Goal: Information Seeking & Learning: Find contact information

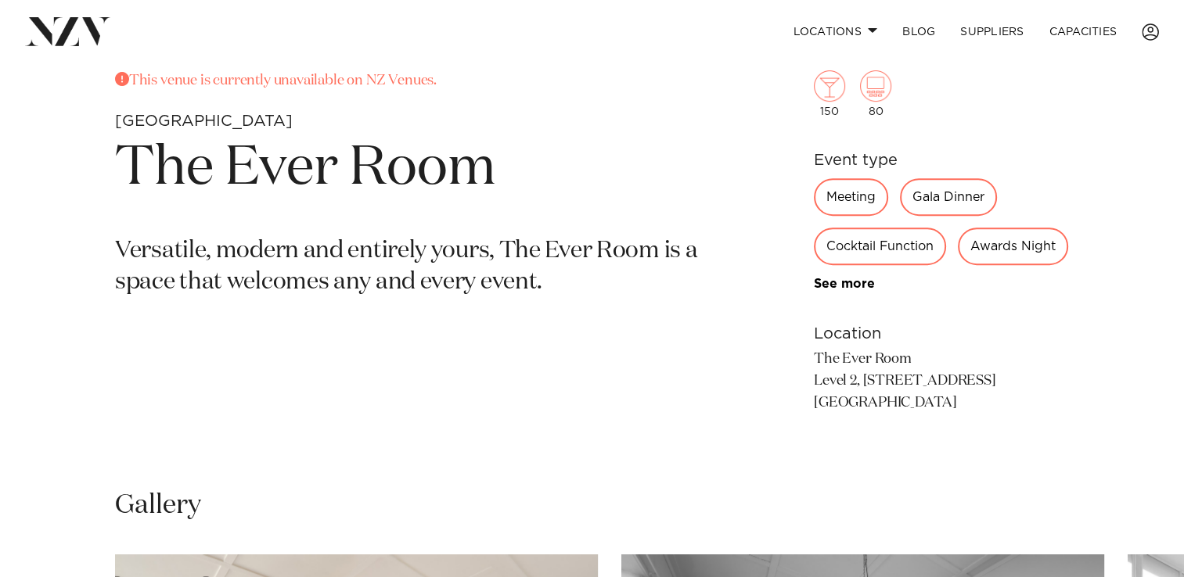
scroll to position [610, 0]
click at [994, 237] on div "Awards Night" at bounding box center [1013, 247] width 110 height 38
click at [858, 282] on link "See more" at bounding box center [875, 284] width 122 height 13
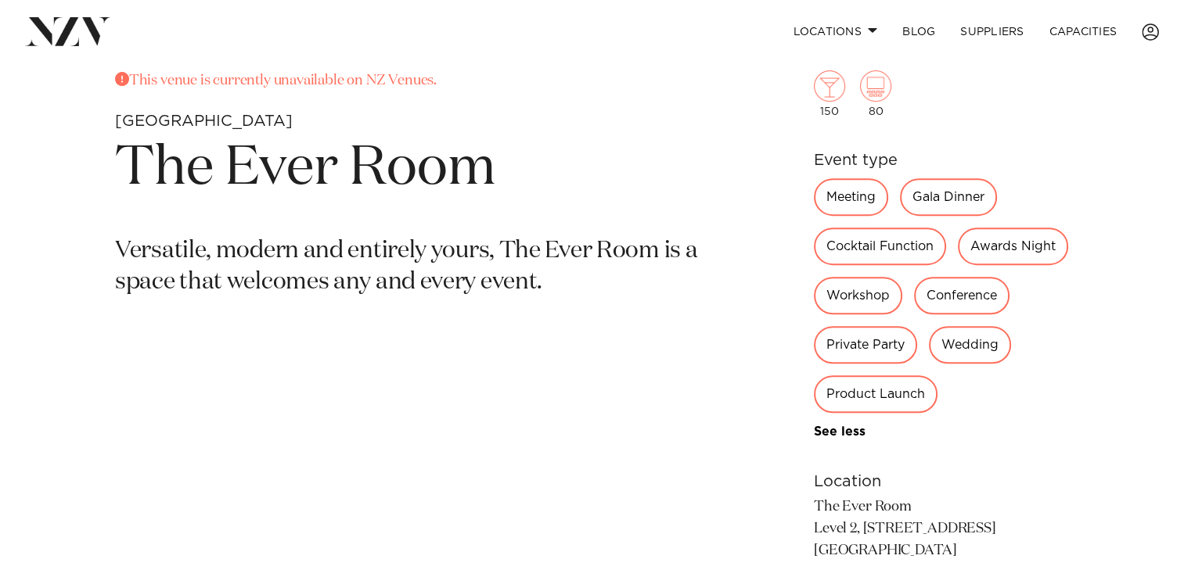
click at [1003, 345] on div "Wedding" at bounding box center [970, 345] width 82 height 38
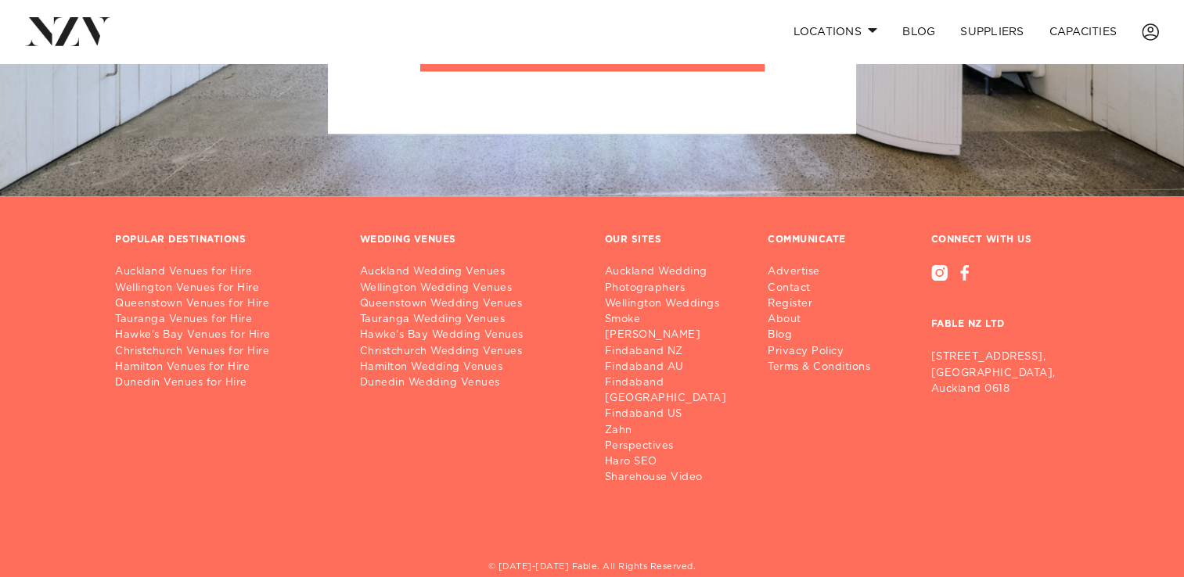
scroll to position [2087, 0]
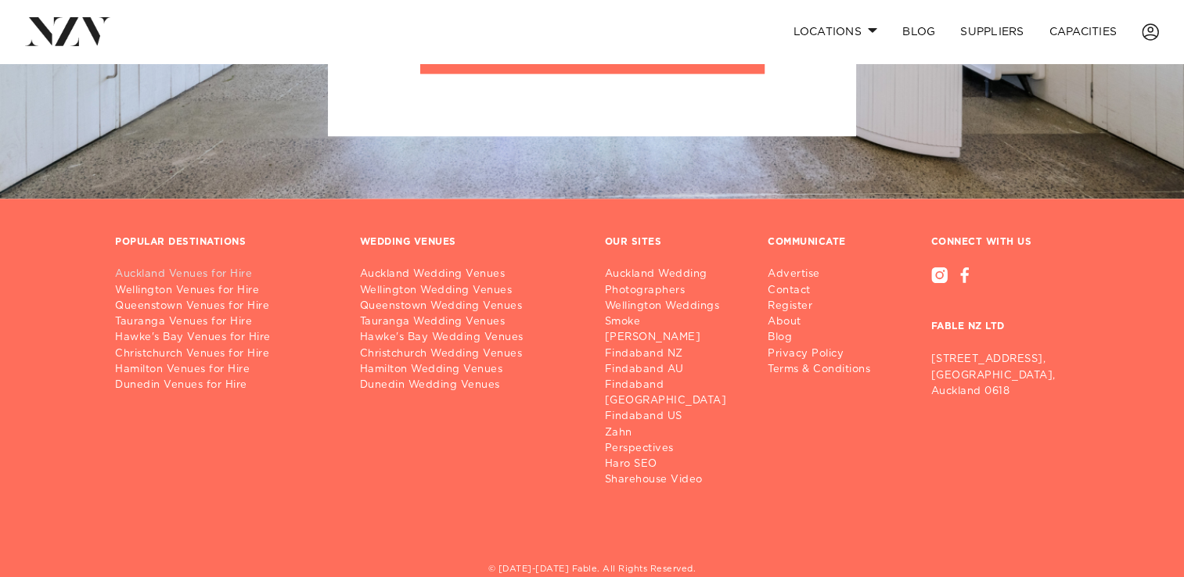
click at [213, 274] on link "Auckland Venues for Hire" at bounding box center [225, 275] width 220 height 16
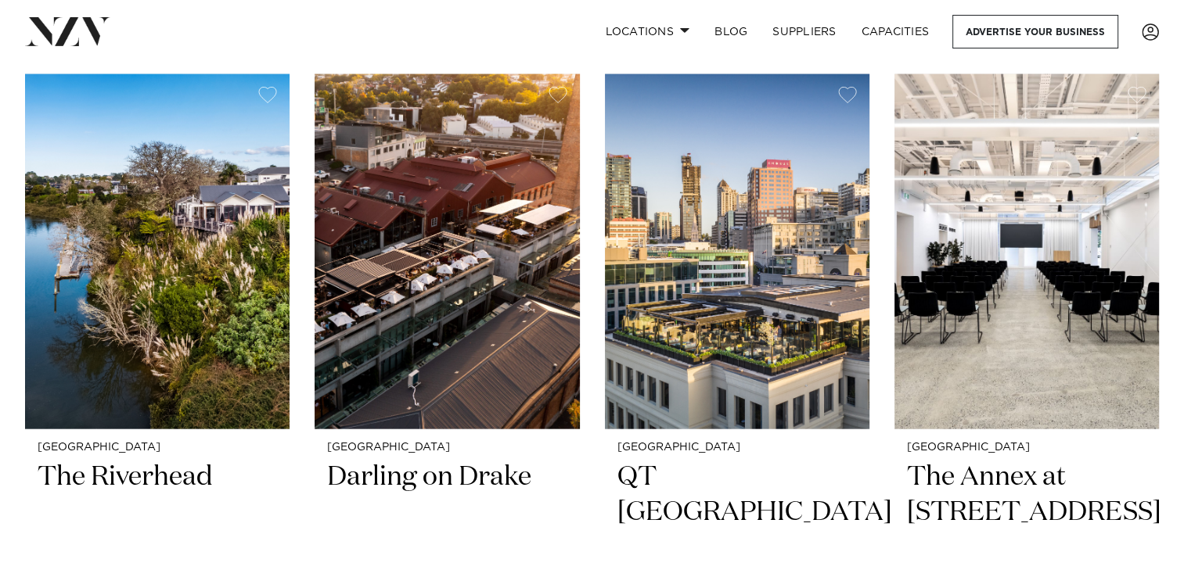
scroll to position [3405, 0]
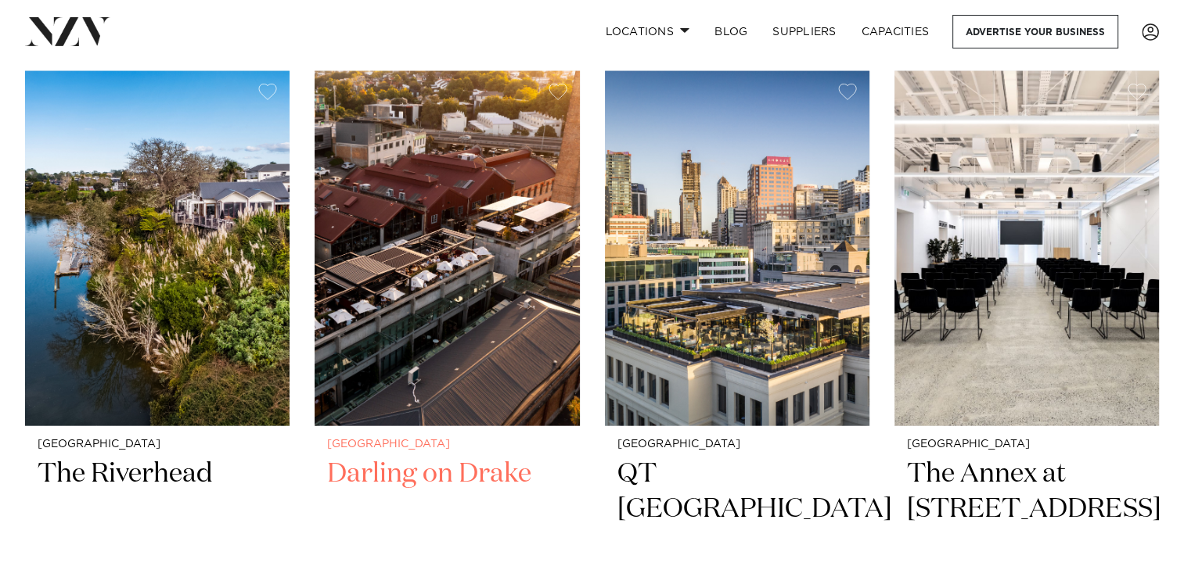
click at [450, 297] on img at bounding box center [447, 248] width 264 height 355
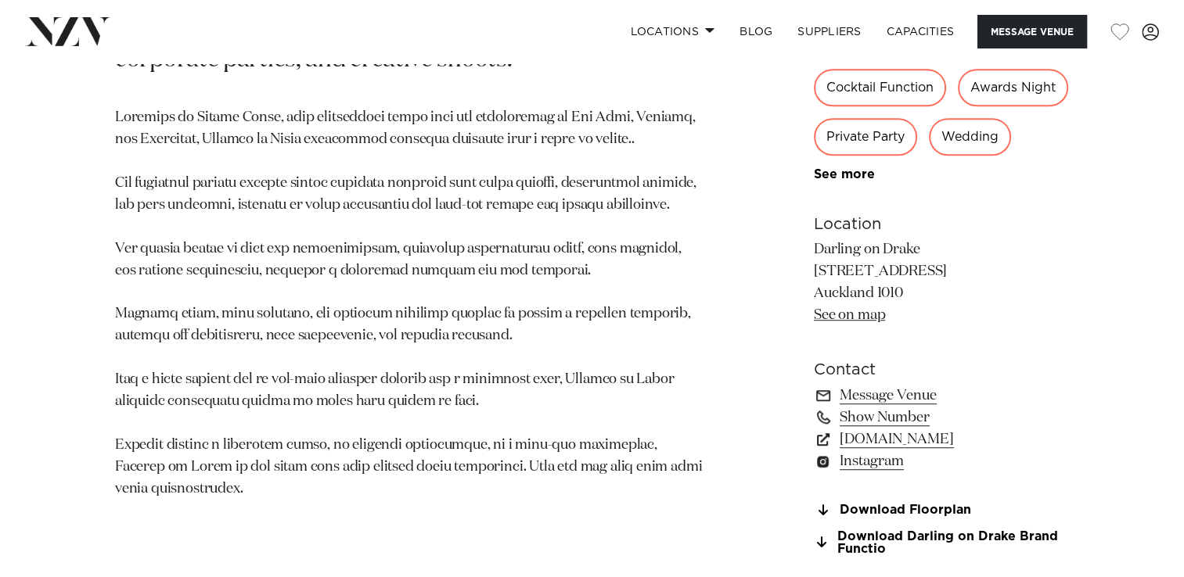
scroll to position [919, 0]
click at [842, 177] on link "See more" at bounding box center [875, 173] width 122 height 13
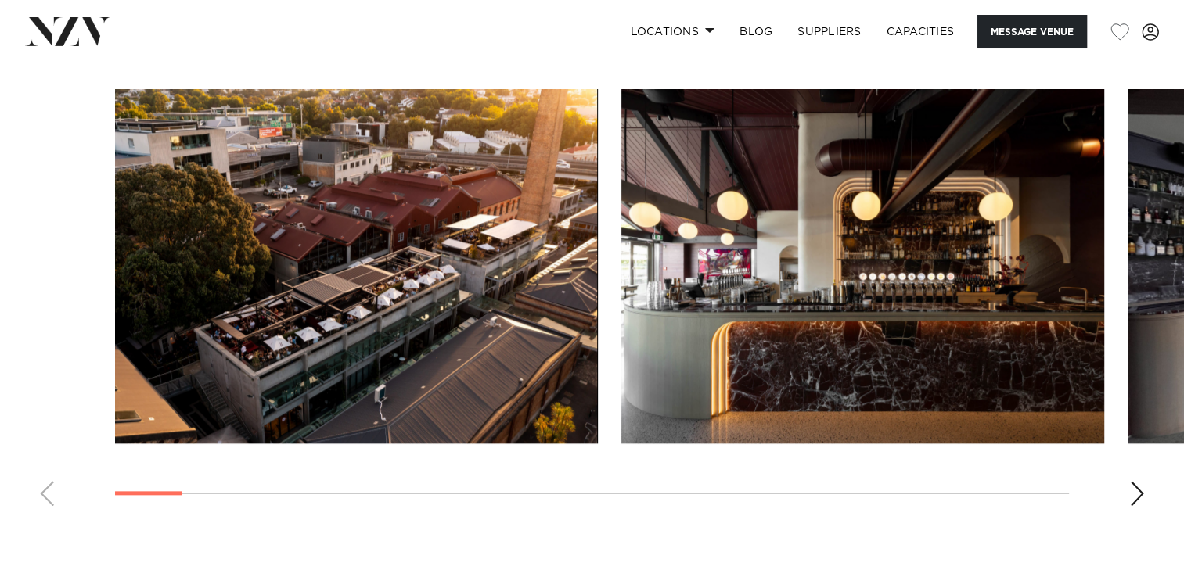
scroll to position [1695, 0]
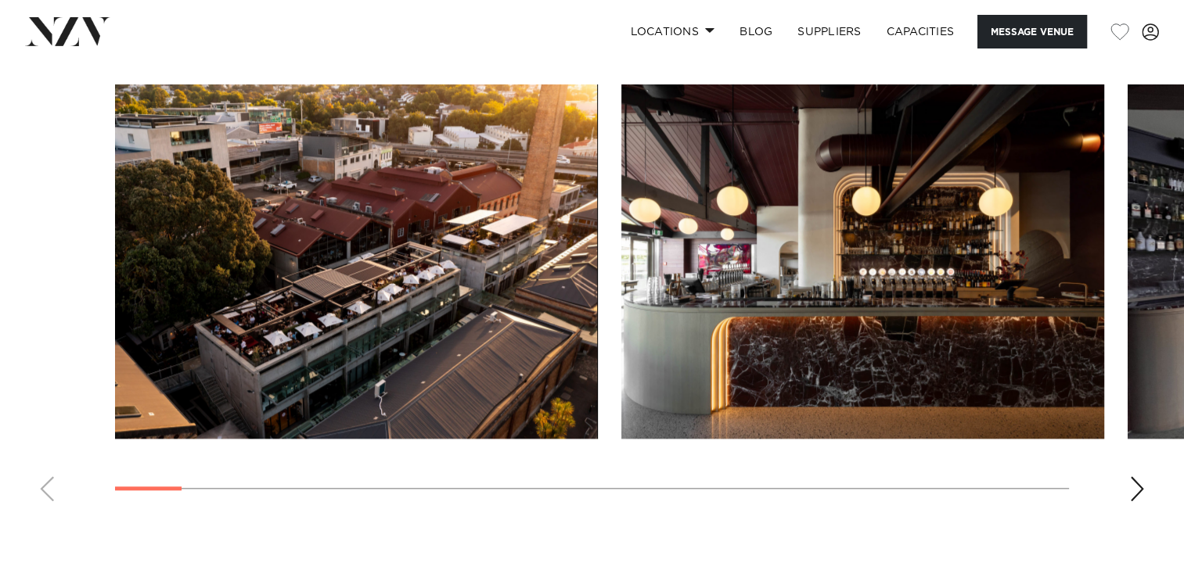
click at [1133, 498] on swiper-container at bounding box center [592, 299] width 1184 height 430
click at [1137, 482] on div "Next slide" at bounding box center [1137, 488] width 16 height 25
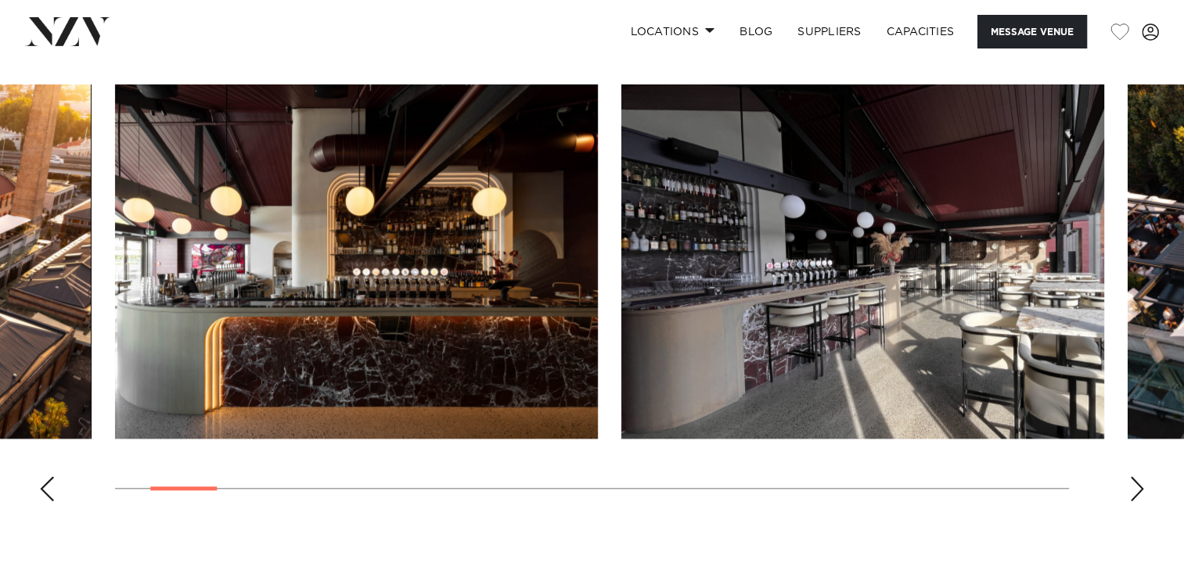
click at [1137, 482] on div "Next slide" at bounding box center [1137, 488] width 16 height 25
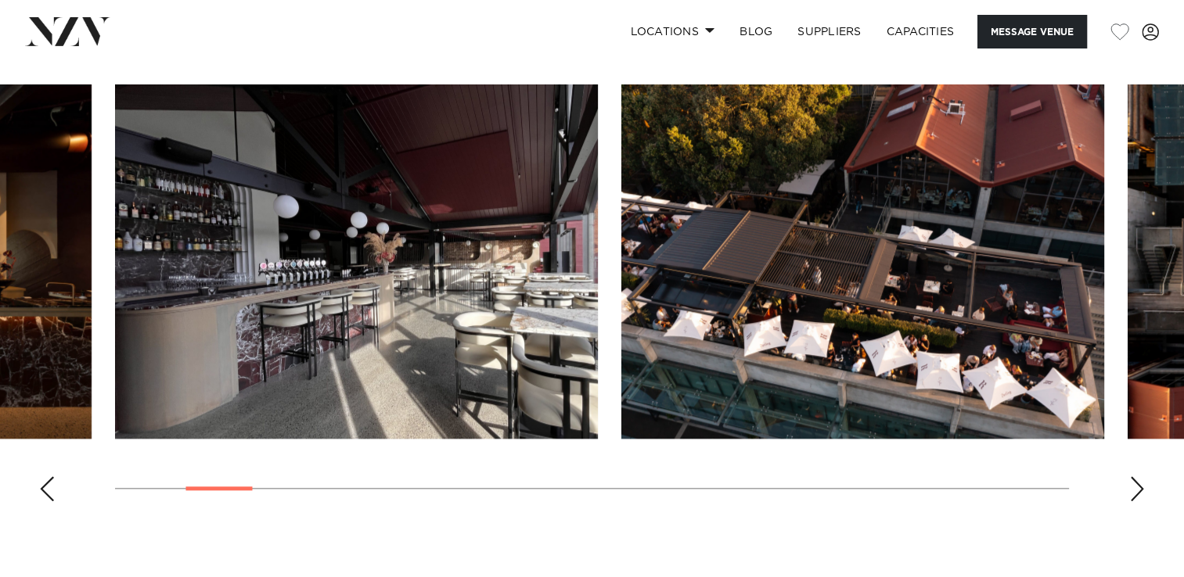
click at [1137, 482] on div "Next slide" at bounding box center [1137, 488] width 16 height 25
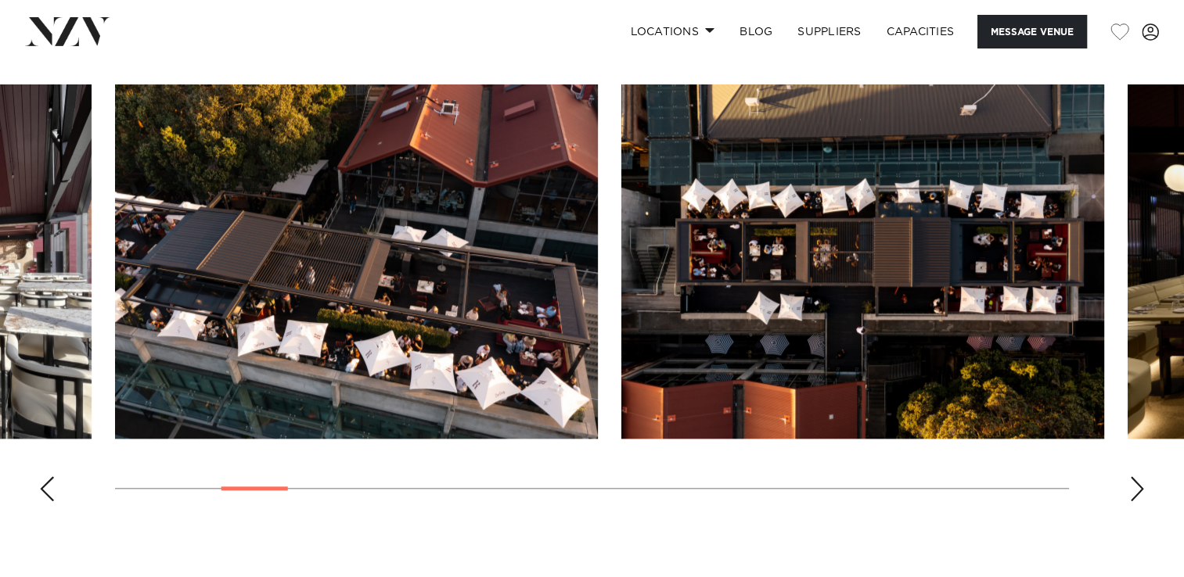
click at [1137, 482] on div "Next slide" at bounding box center [1137, 488] width 16 height 25
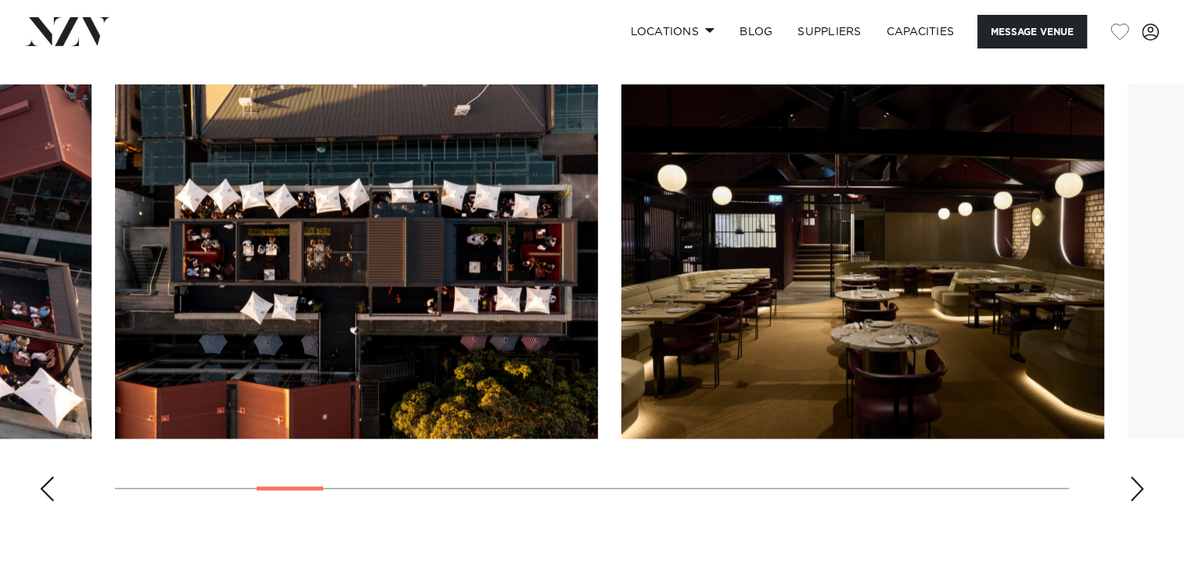
click at [1137, 482] on div "Next slide" at bounding box center [1137, 488] width 16 height 25
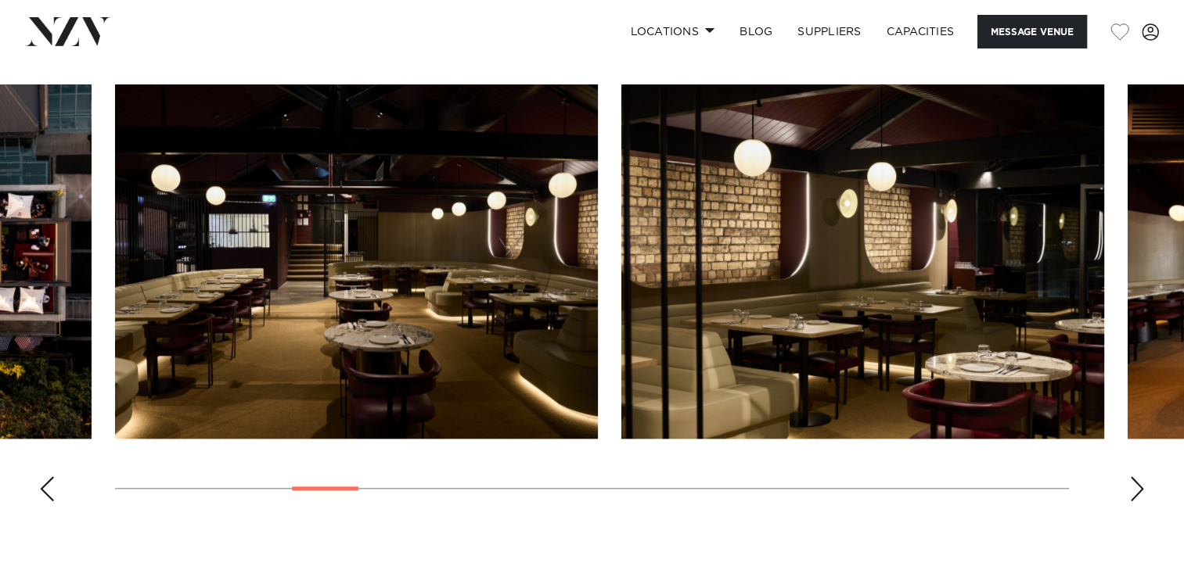
click at [1137, 482] on div "Next slide" at bounding box center [1137, 488] width 16 height 25
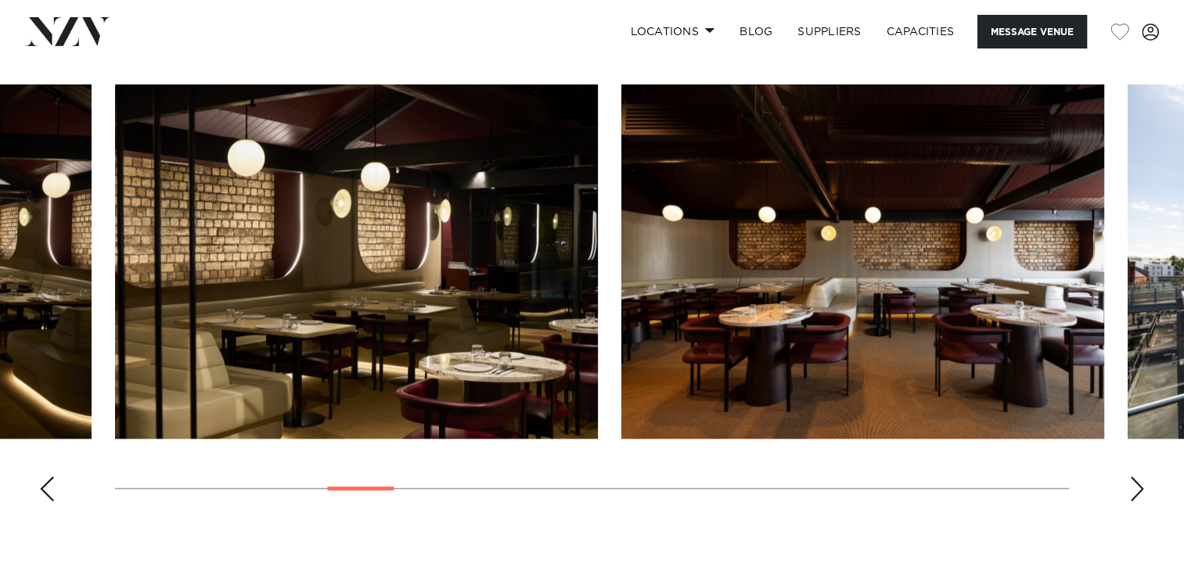
click at [1137, 482] on div "Next slide" at bounding box center [1137, 488] width 16 height 25
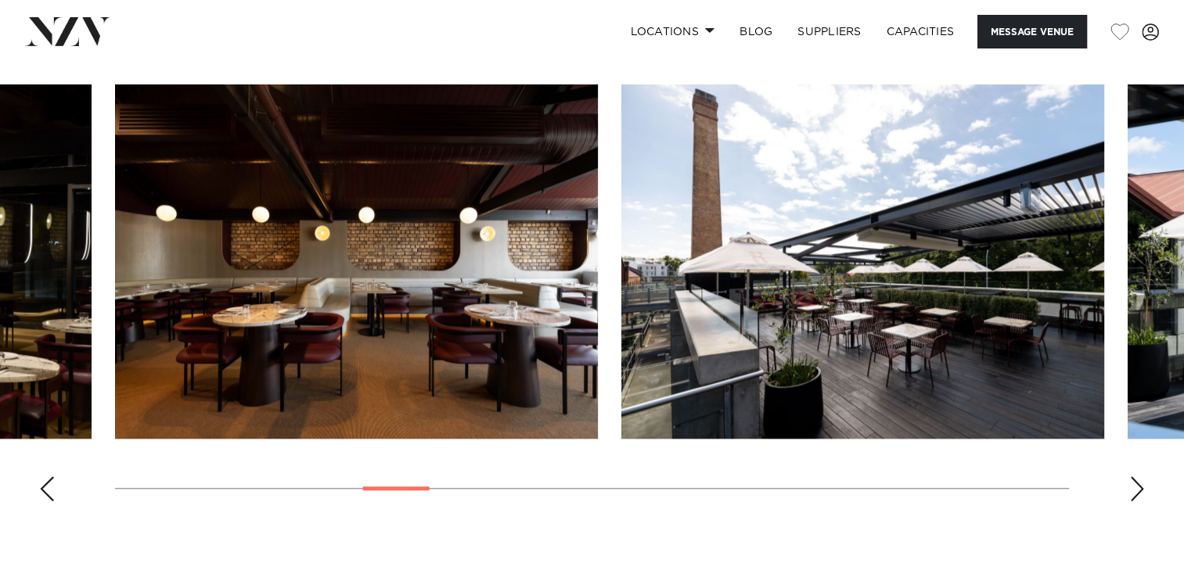
click at [1137, 482] on div "Next slide" at bounding box center [1137, 488] width 16 height 25
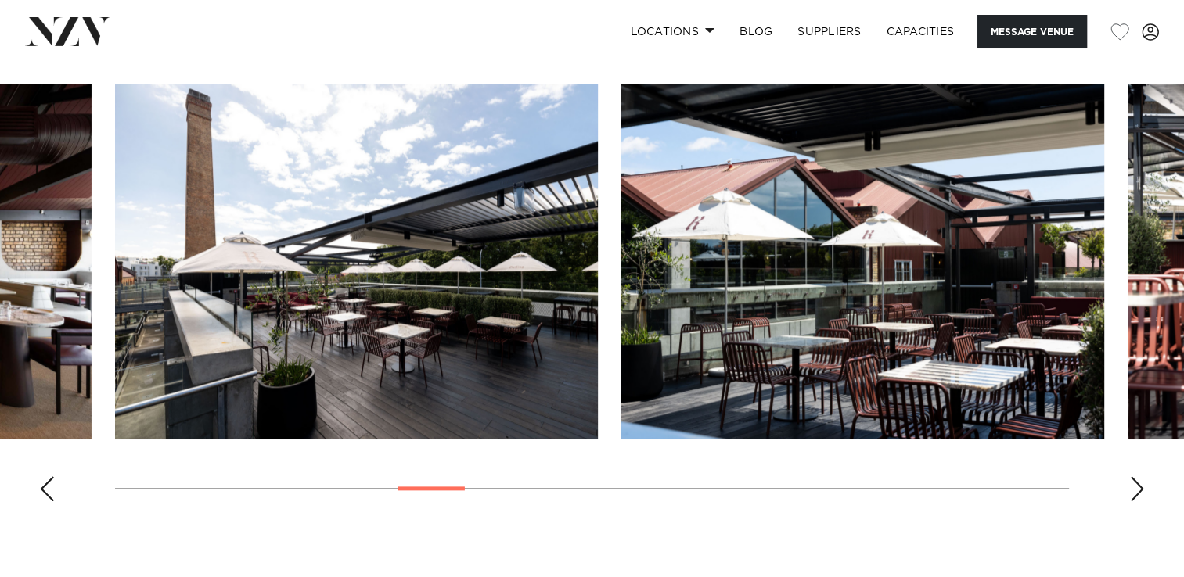
click at [1137, 482] on div "Next slide" at bounding box center [1137, 488] width 16 height 25
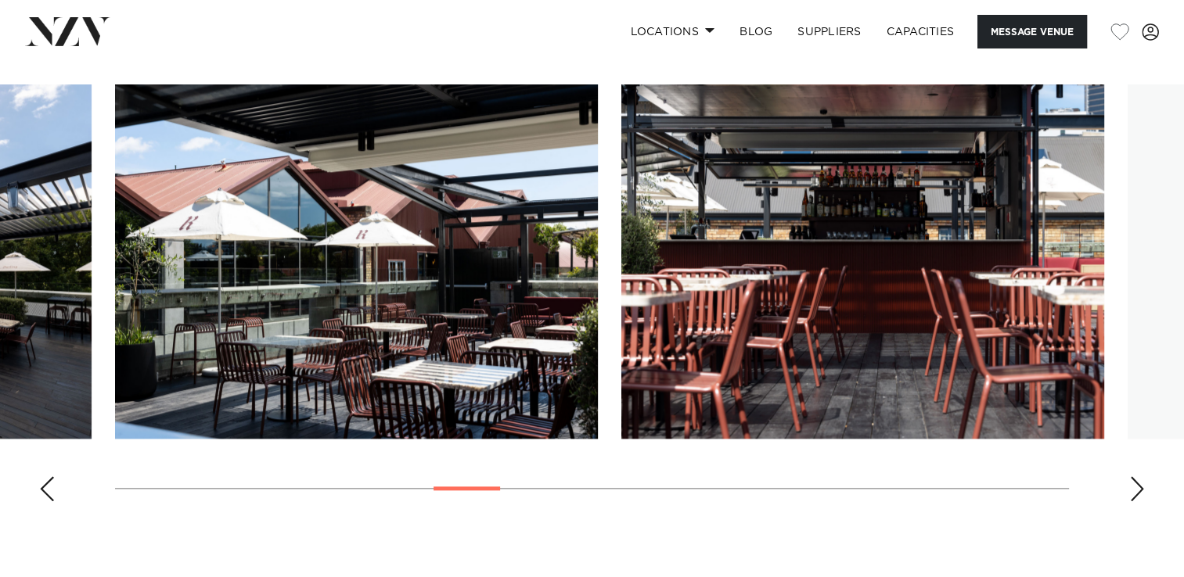
click at [1137, 482] on div "Next slide" at bounding box center [1137, 488] width 16 height 25
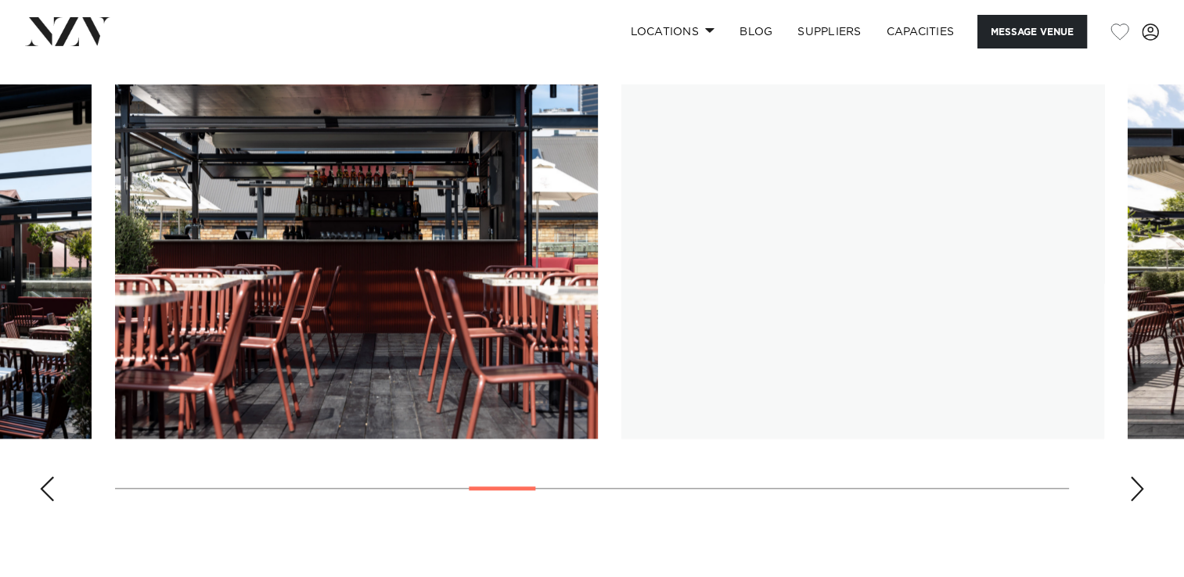
click at [1137, 482] on div "Next slide" at bounding box center [1137, 488] width 16 height 25
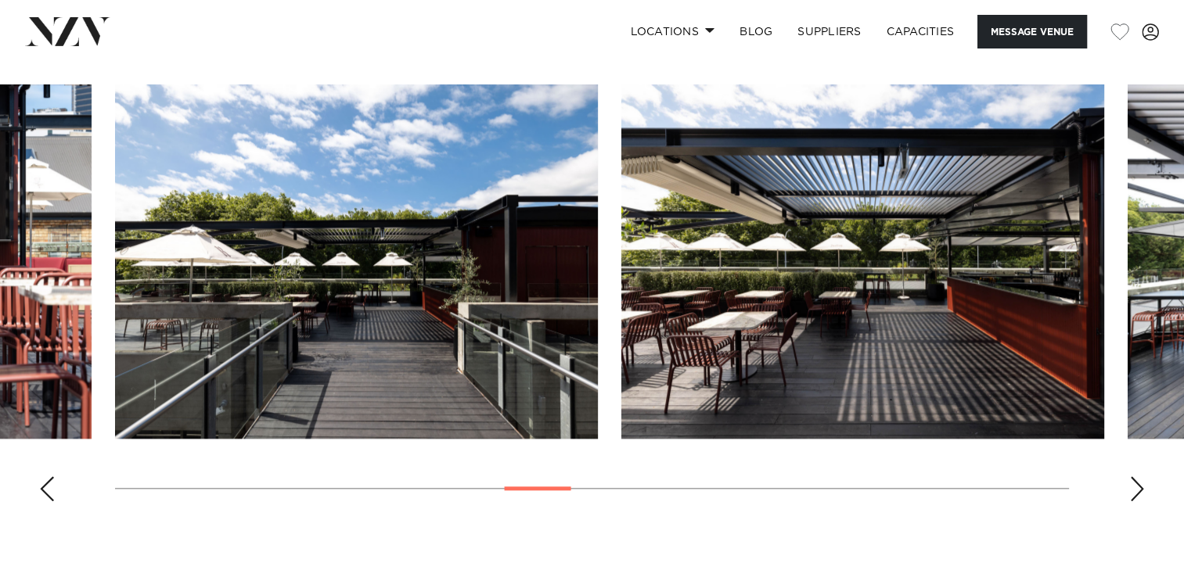
click at [1137, 482] on div "Next slide" at bounding box center [1137, 488] width 16 height 25
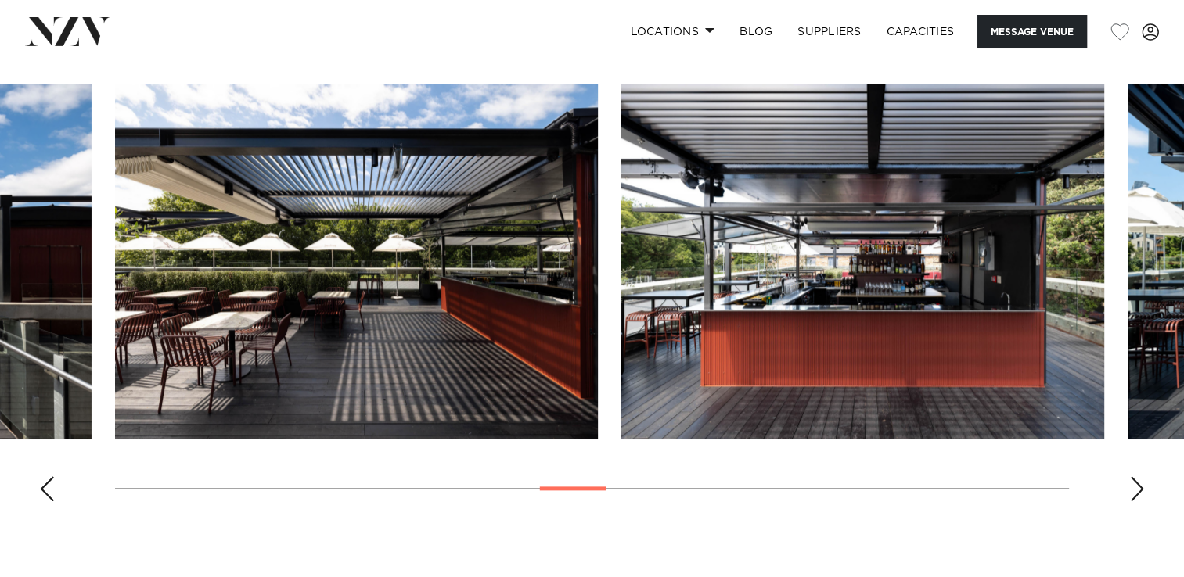
click at [1137, 482] on div "Next slide" at bounding box center [1137, 488] width 16 height 25
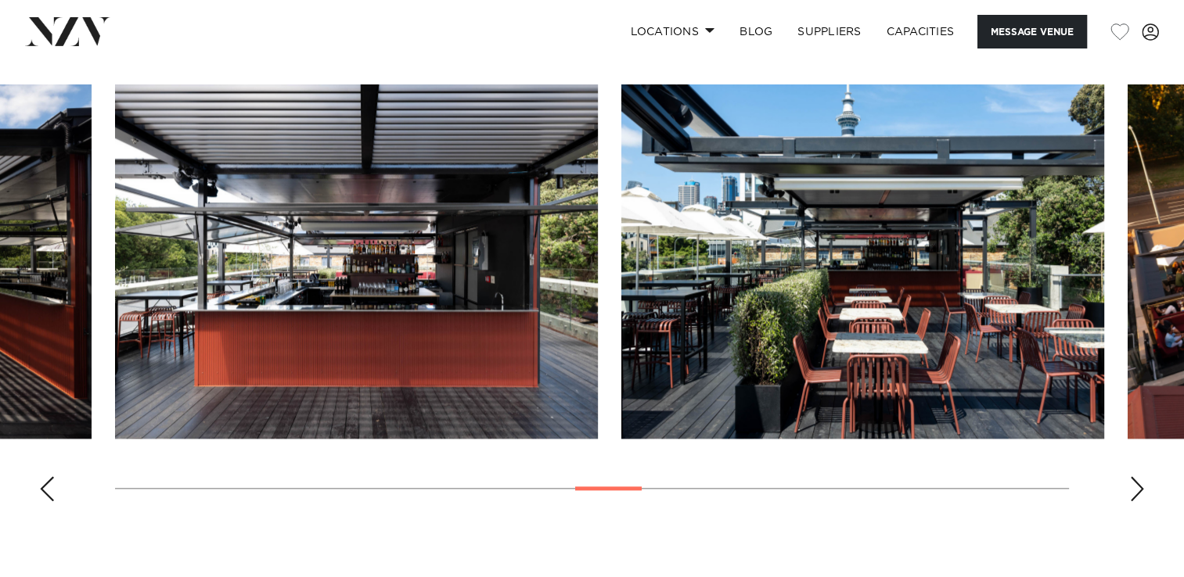
click at [1137, 482] on div "Next slide" at bounding box center [1137, 488] width 16 height 25
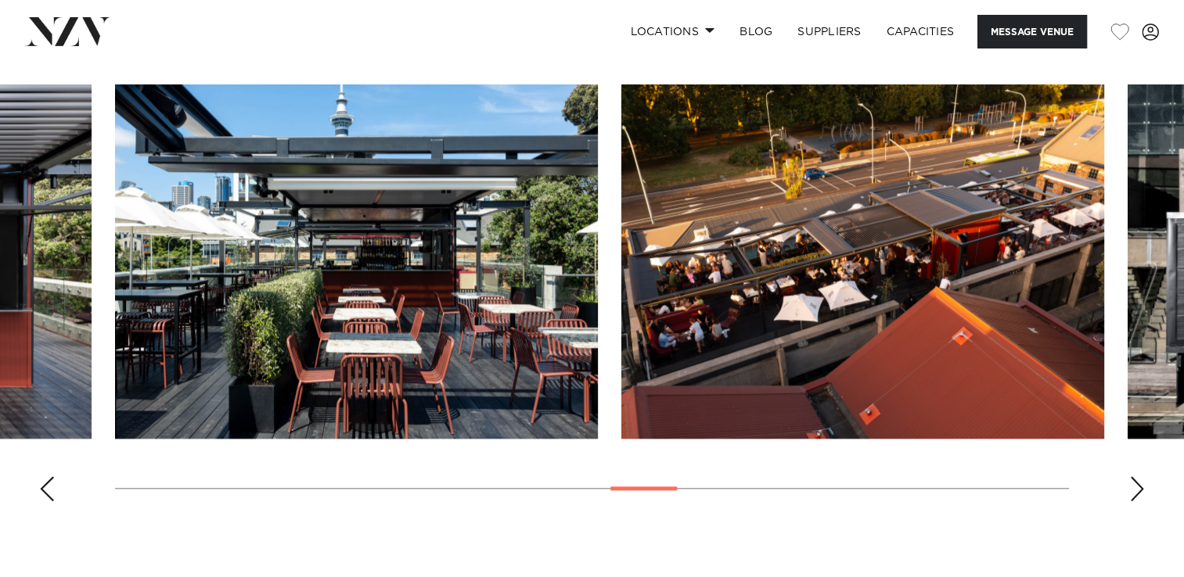
click at [1137, 482] on div "Next slide" at bounding box center [1137, 488] width 16 height 25
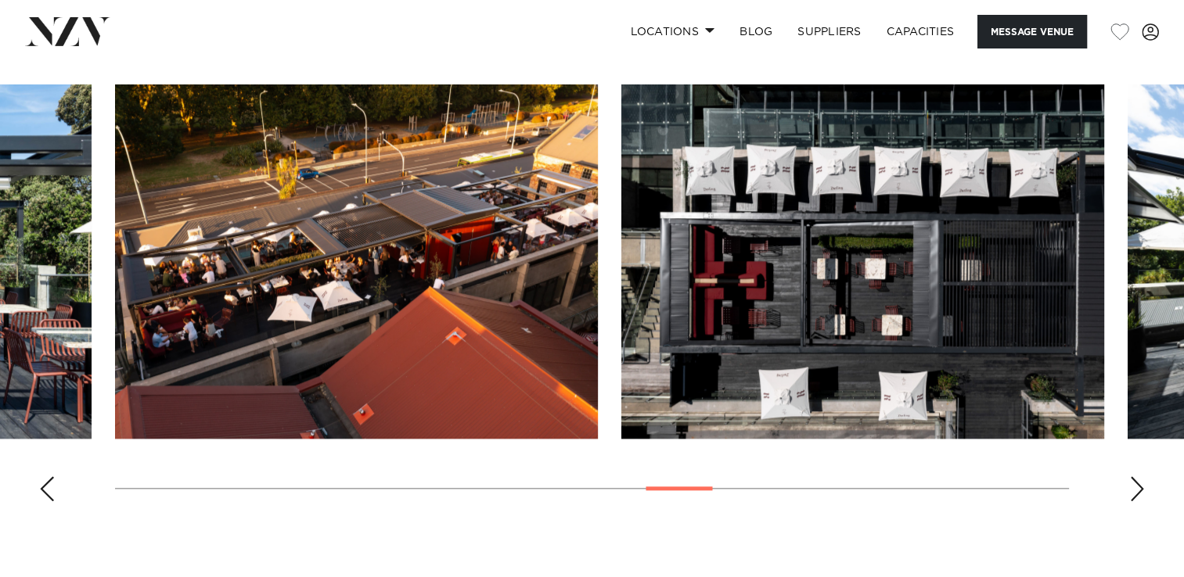
click at [1137, 482] on div "Next slide" at bounding box center [1137, 488] width 16 height 25
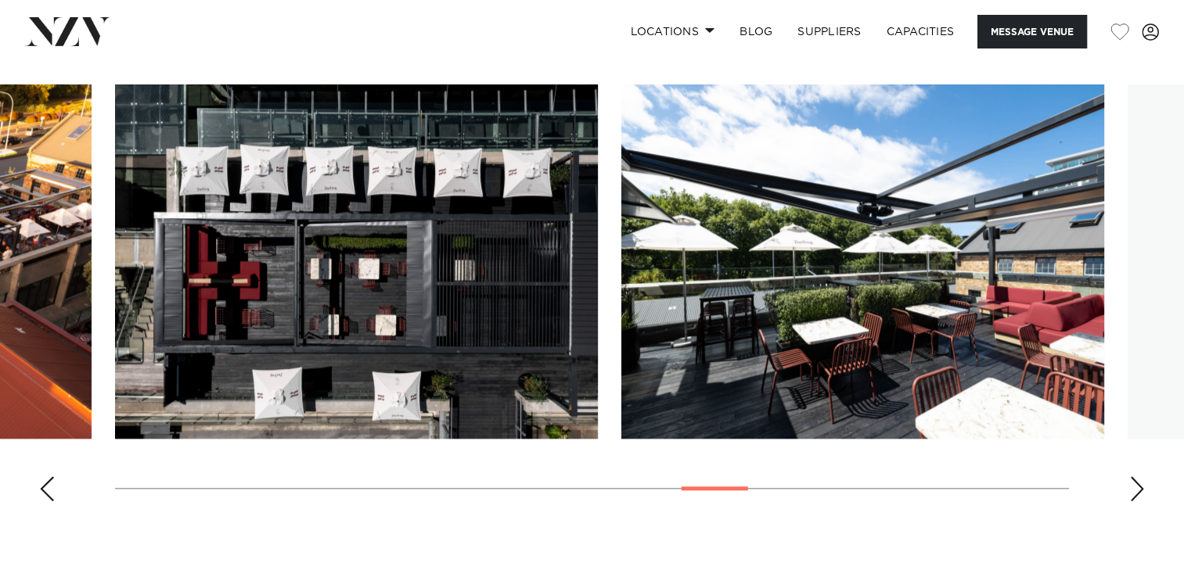
click at [1137, 482] on div "Next slide" at bounding box center [1137, 488] width 16 height 25
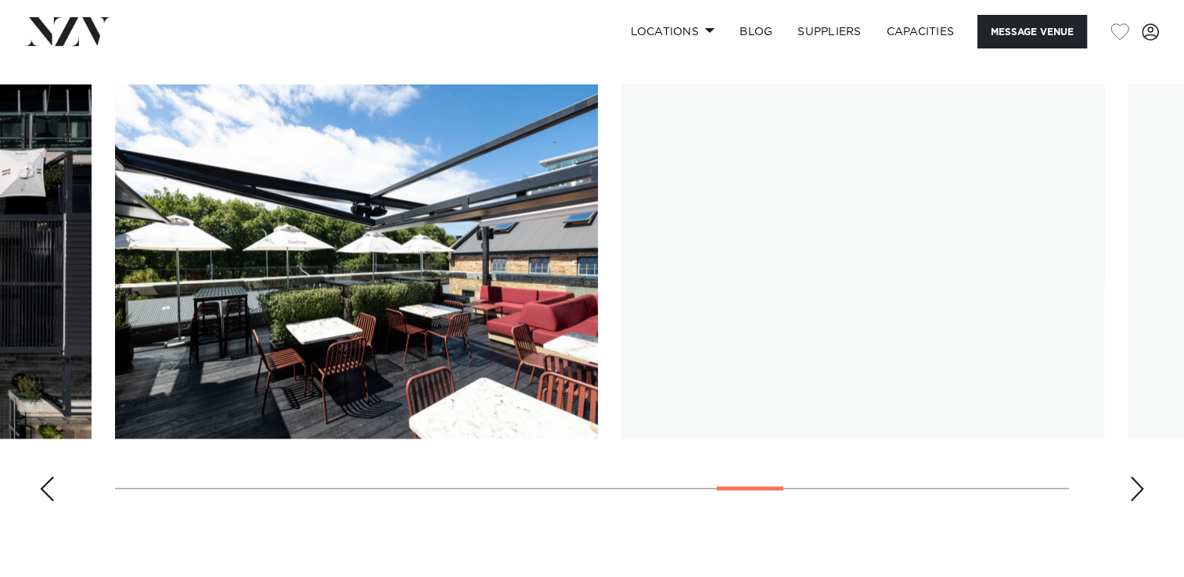
click at [1137, 482] on div "Next slide" at bounding box center [1137, 488] width 16 height 25
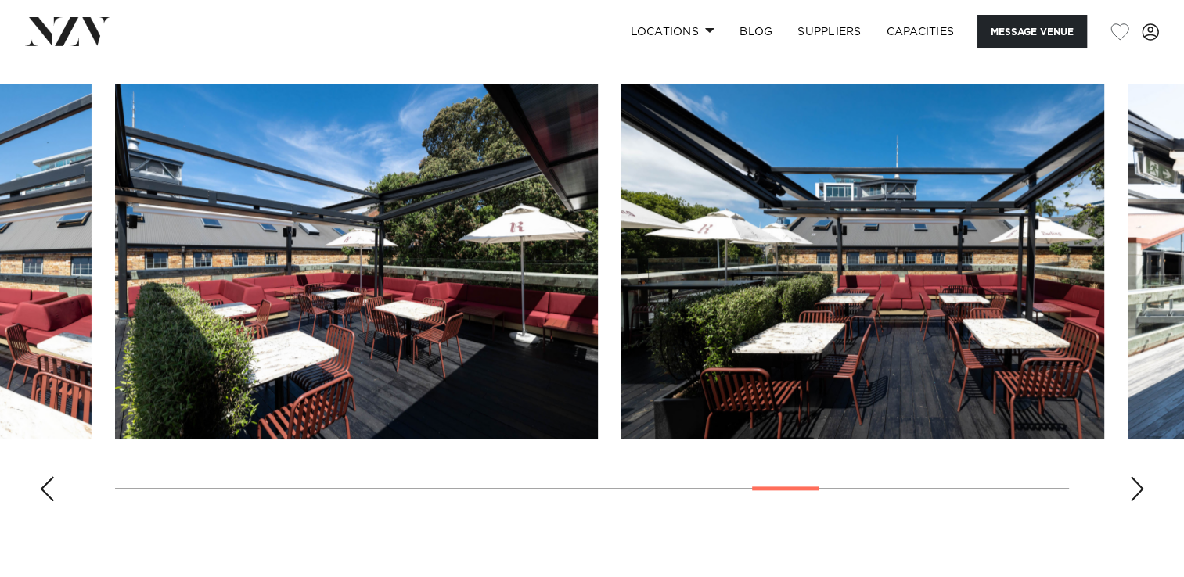
click at [1137, 482] on div "Next slide" at bounding box center [1137, 488] width 16 height 25
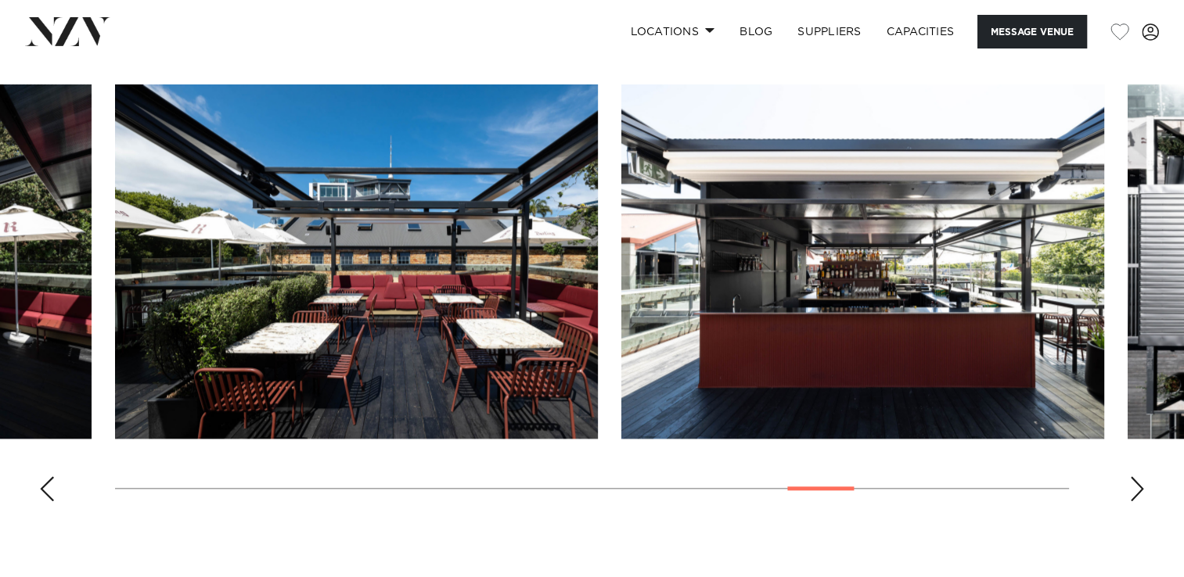
click at [1137, 482] on div "Next slide" at bounding box center [1137, 488] width 16 height 25
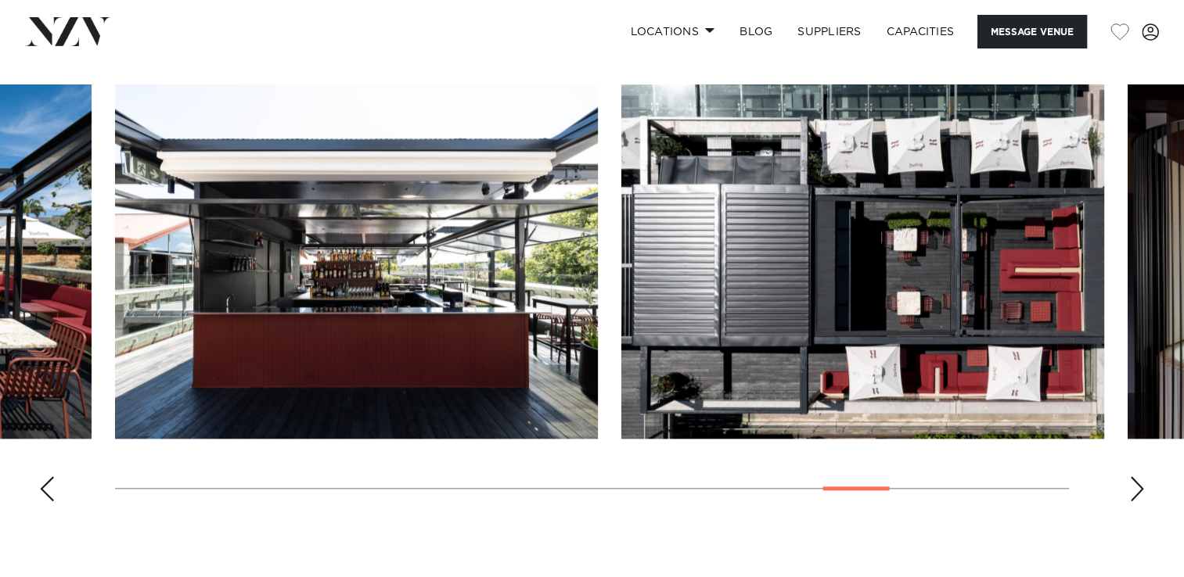
click at [1137, 482] on div "Next slide" at bounding box center [1137, 488] width 16 height 25
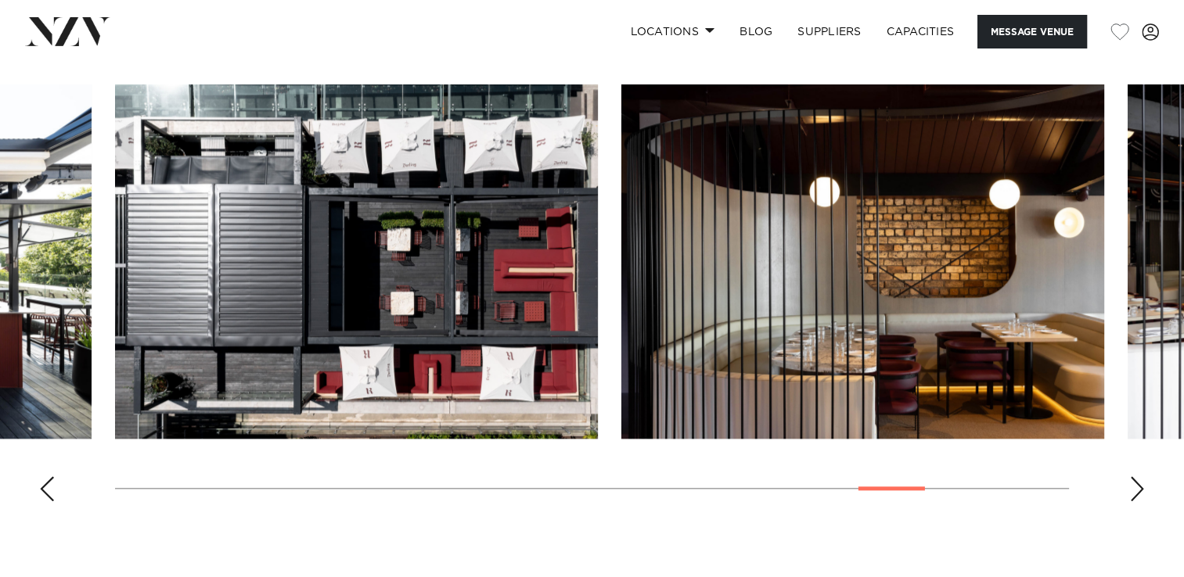
click at [1137, 482] on div "Next slide" at bounding box center [1137, 488] width 16 height 25
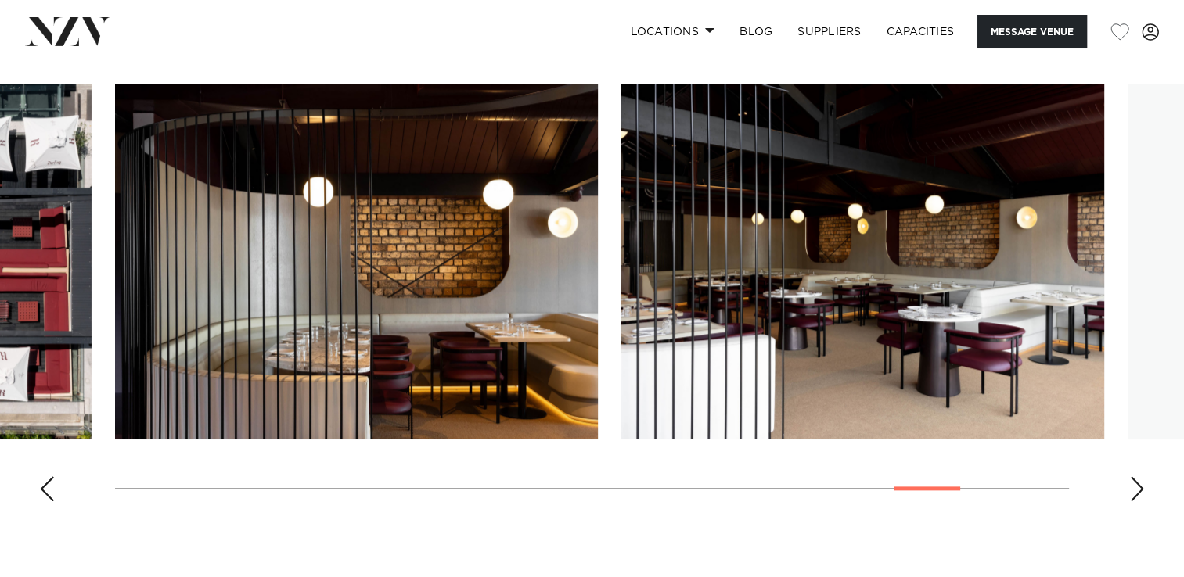
click at [1137, 482] on div "Next slide" at bounding box center [1137, 488] width 16 height 25
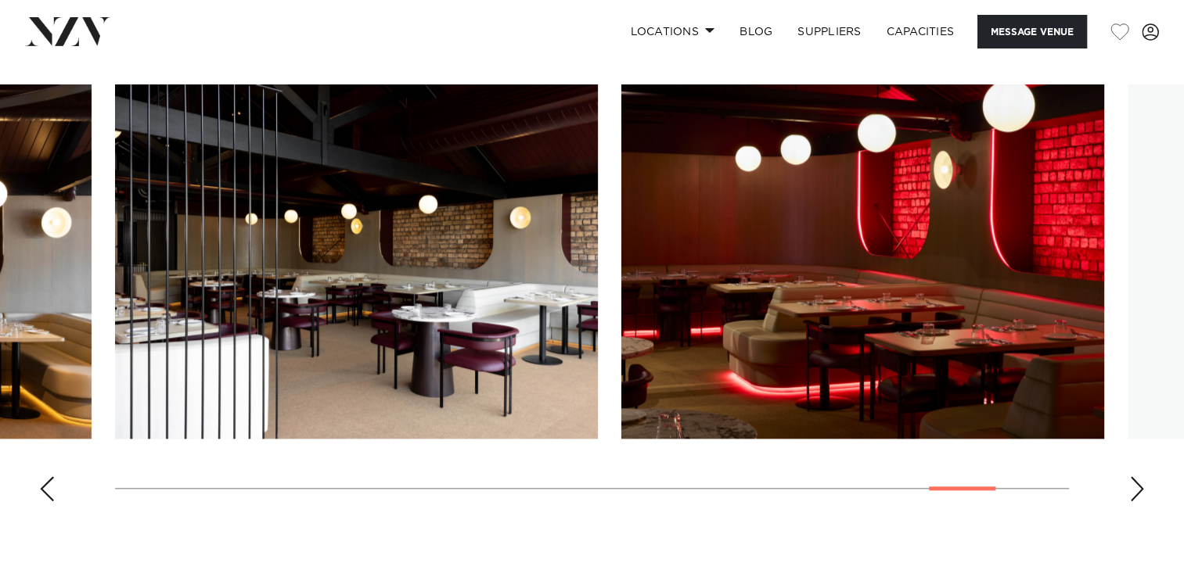
click at [1137, 482] on div "Next slide" at bounding box center [1137, 488] width 16 height 25
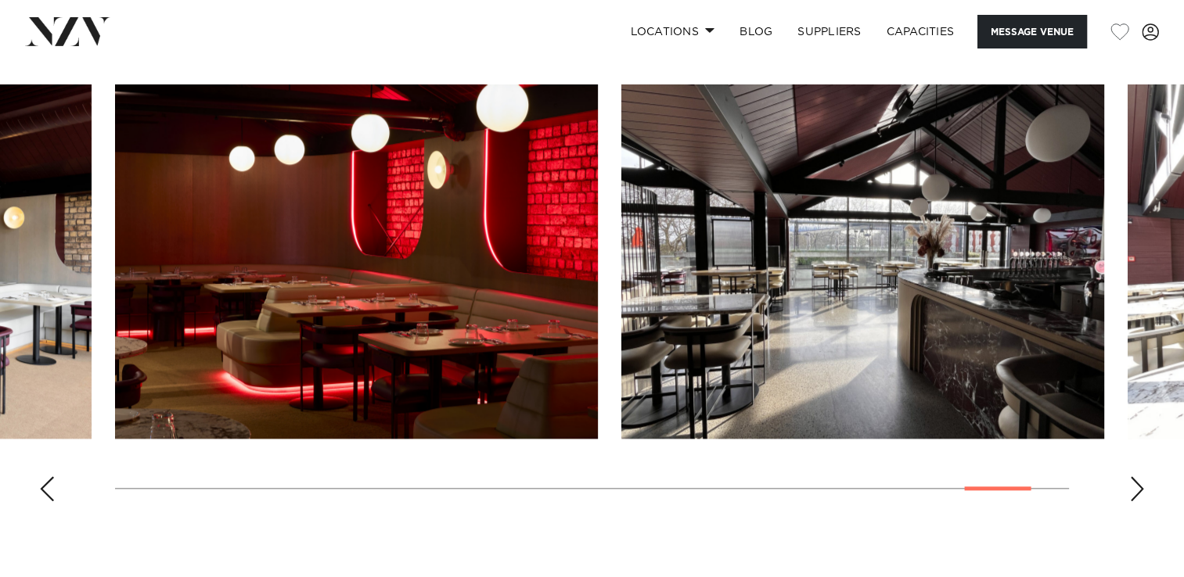
click at [1139, 490] on div "Next slide" at bounding box center [1137, 488] width 16 height 25
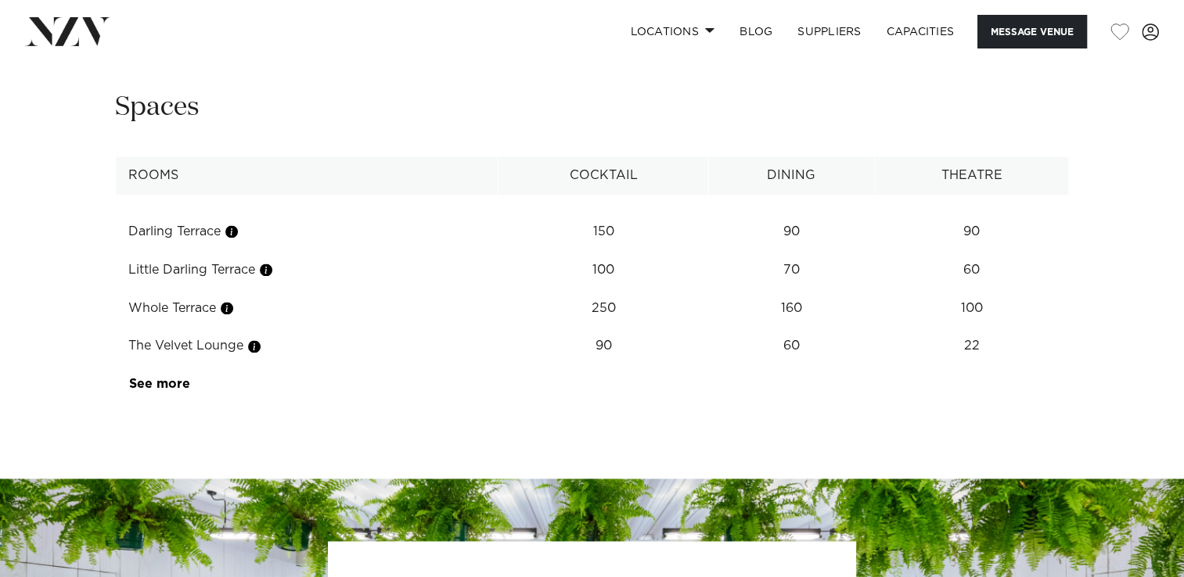
scroll to position [2188, 0]
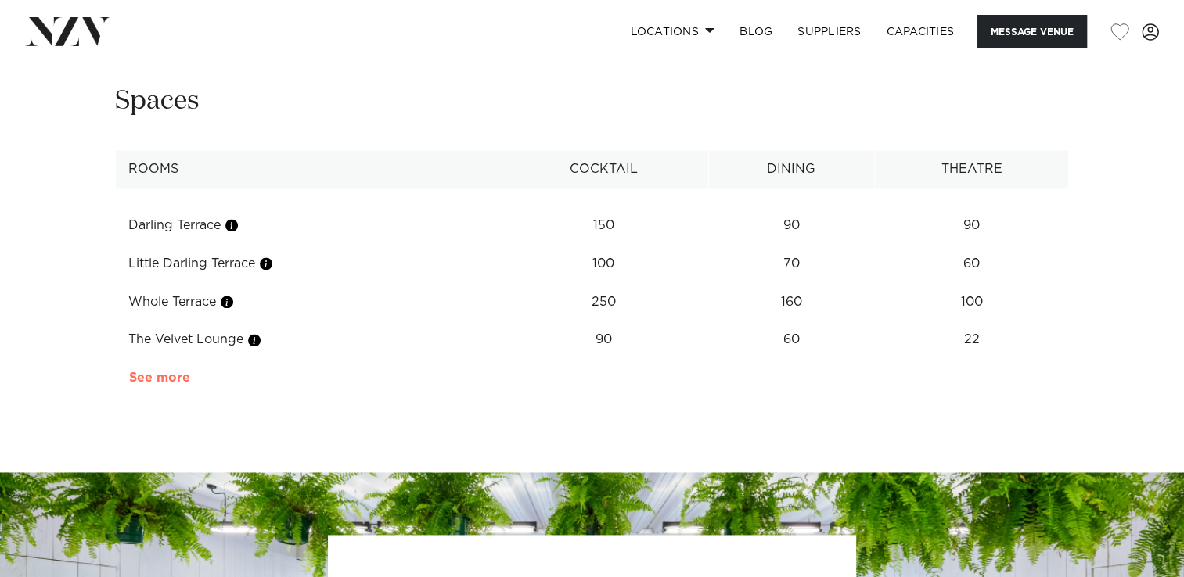
click at [156, 375] on link "See more" at bounding box center [190, 378] width 122 height 13
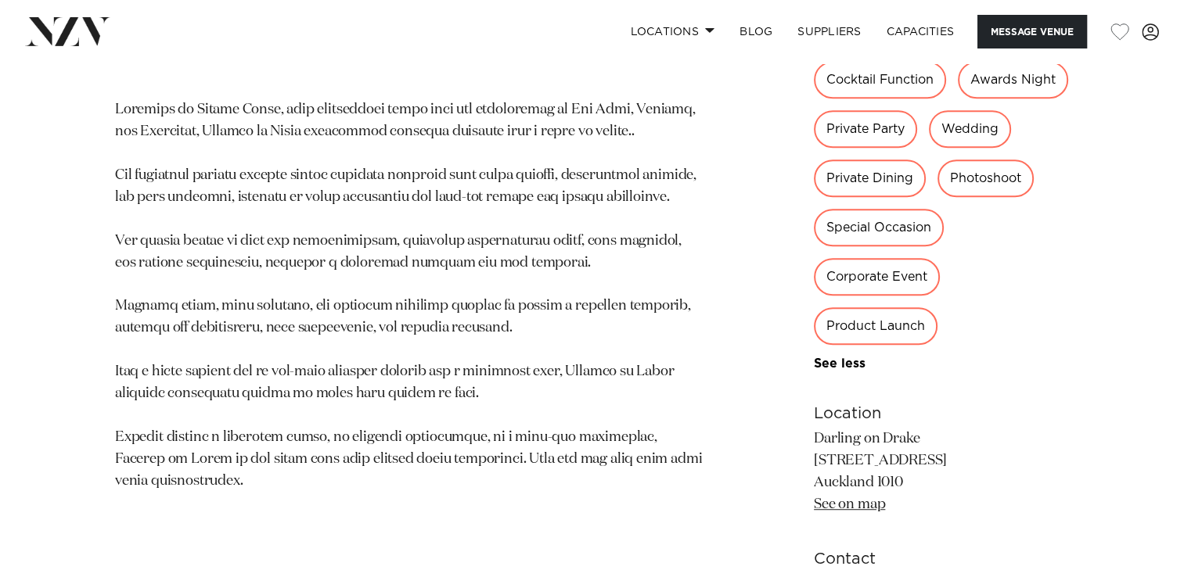
scroll to position [948, 0]
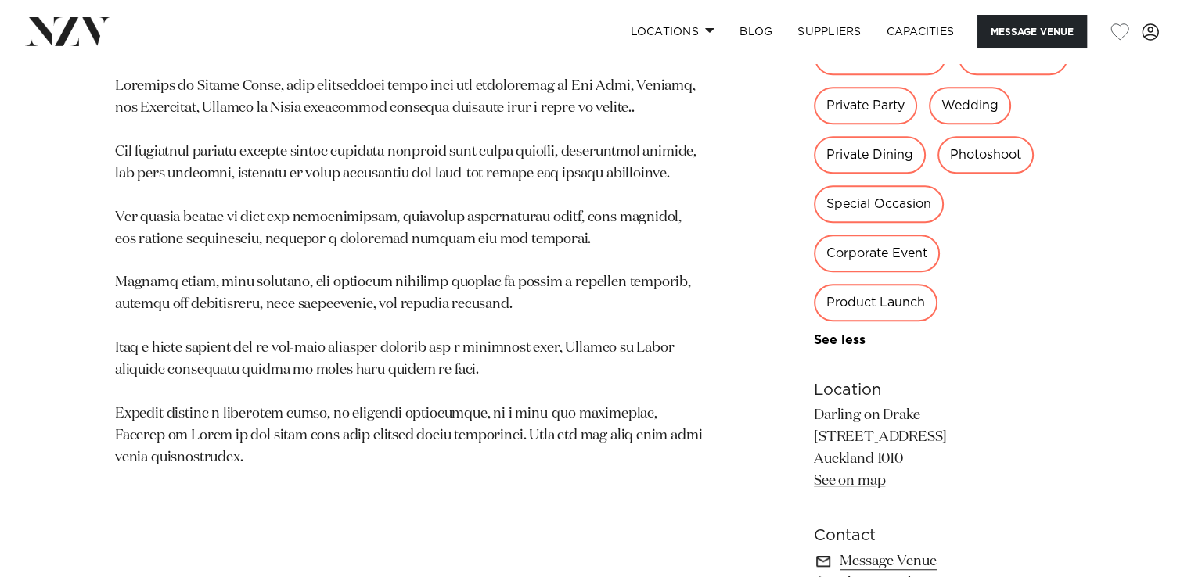
drag, startPoint x: 906, startPoint y: 455, endPoint x: 814, endPoint y: 433, distance: 94.7
click at [814, 433] on p "Darling on Drake 27 Drake Street Auckland 1010 See on map" at bounding box center [941, 449] width 255 height 88
copy p "27 Drake Street Auckland 1010"
